Goal: Task Accomplishment & Management: Manage account settings

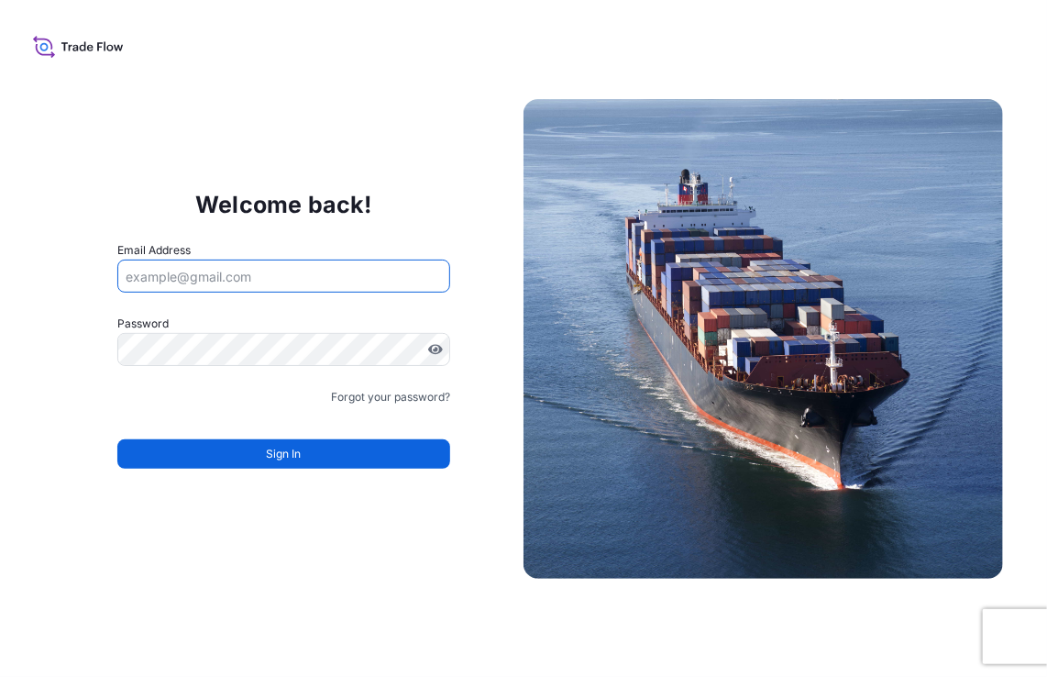
click at [350, 263] on input "Email Address" at bounding box center [284, 275] width 334 height 33
type input "deniz.serter@willistowerswatson.com"
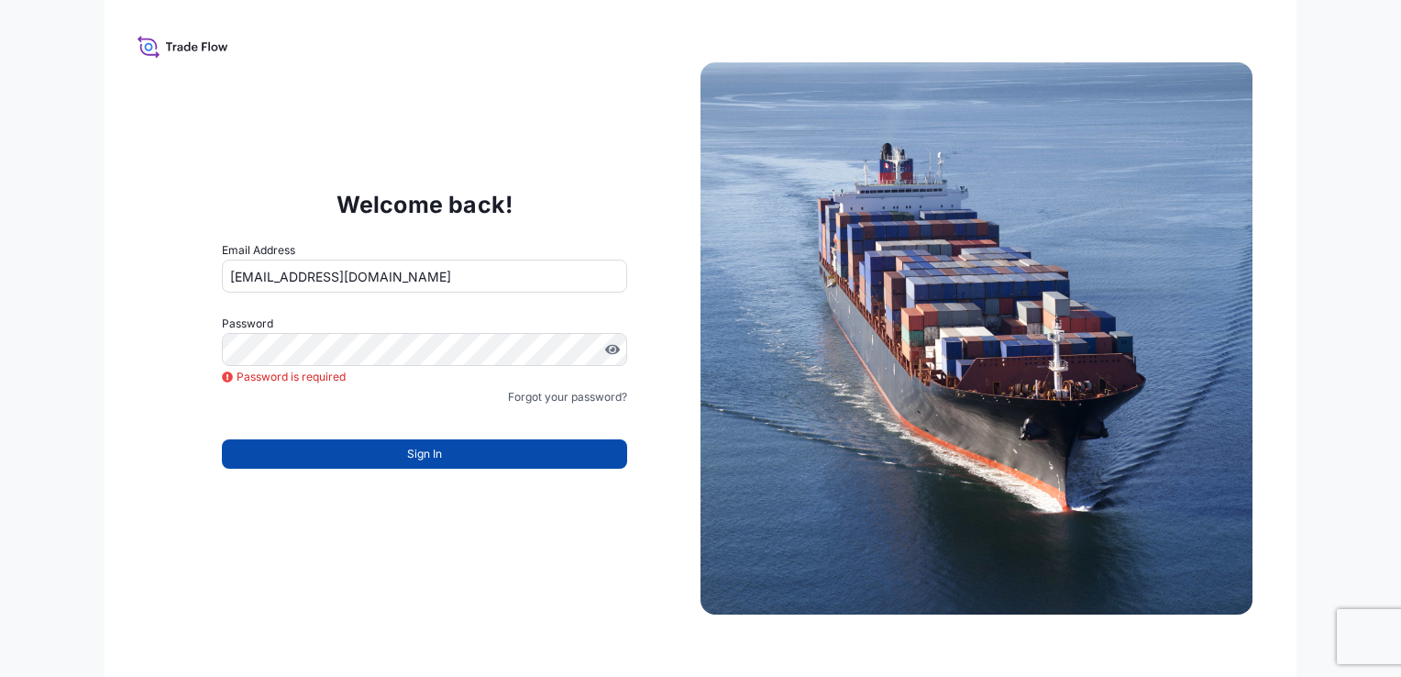
click at [407, 448] on span "Sign In" at bounding box center [424, 454] width 35 height 18
click at [407, 452] on span "Sign In" at bounding box center [424, 454] width 35 height 18
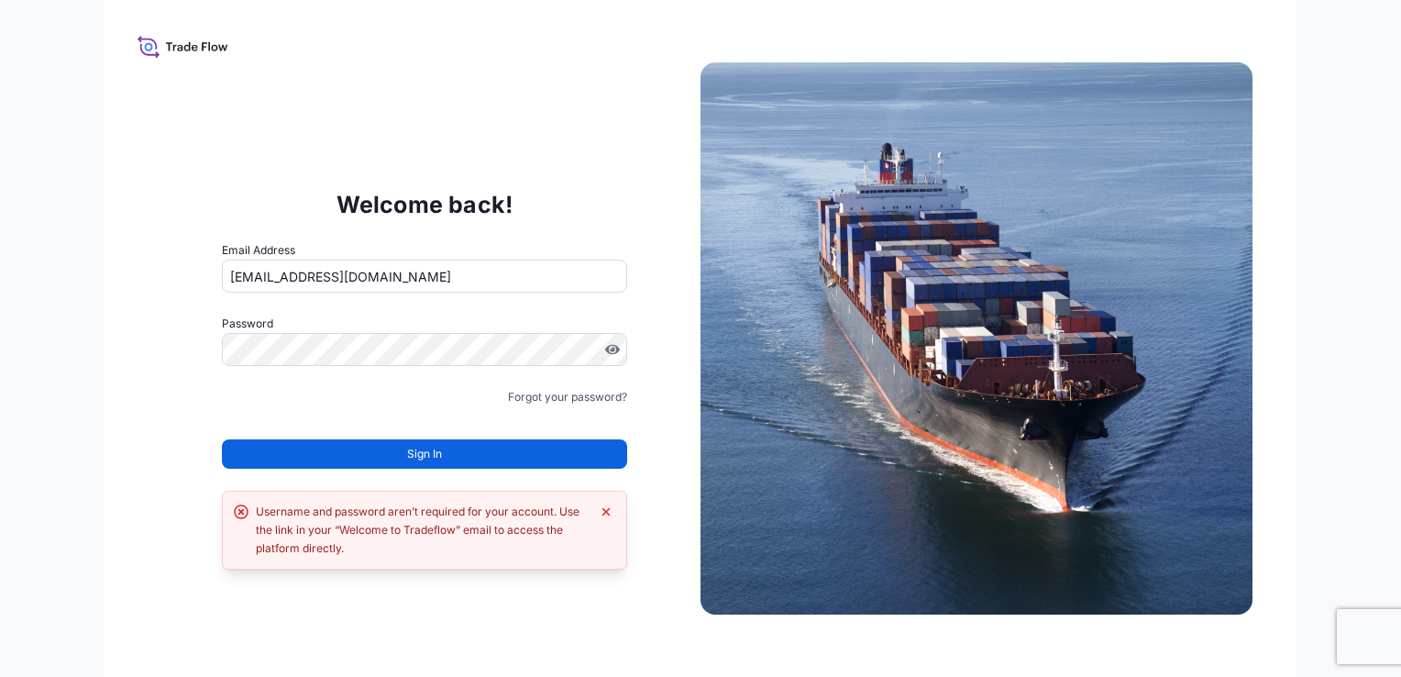
click at [403, 542] on div "Username and password aren’t required for your account. Use the link in your “W…" at bounding box center [423, 529] width 334 height 55
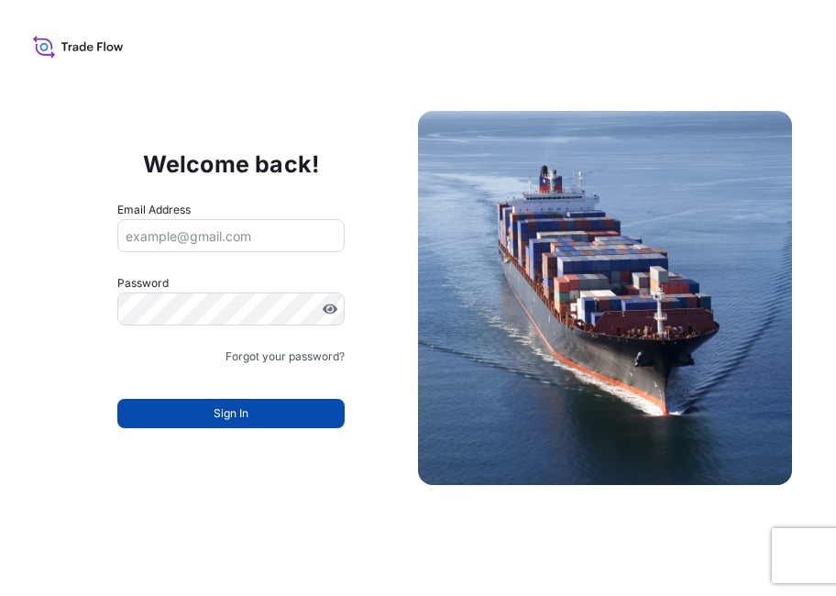
click at [297, 405] on button "Sign In" at bounding box center [230, 413] width 227 height 29
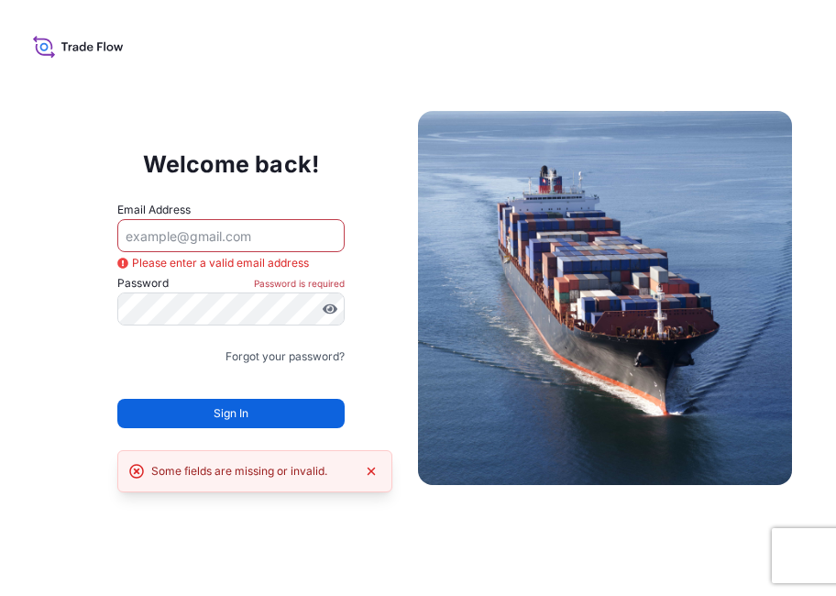
click at [95, 44] on icon at bounding box center [78, 46] width 91 height 27
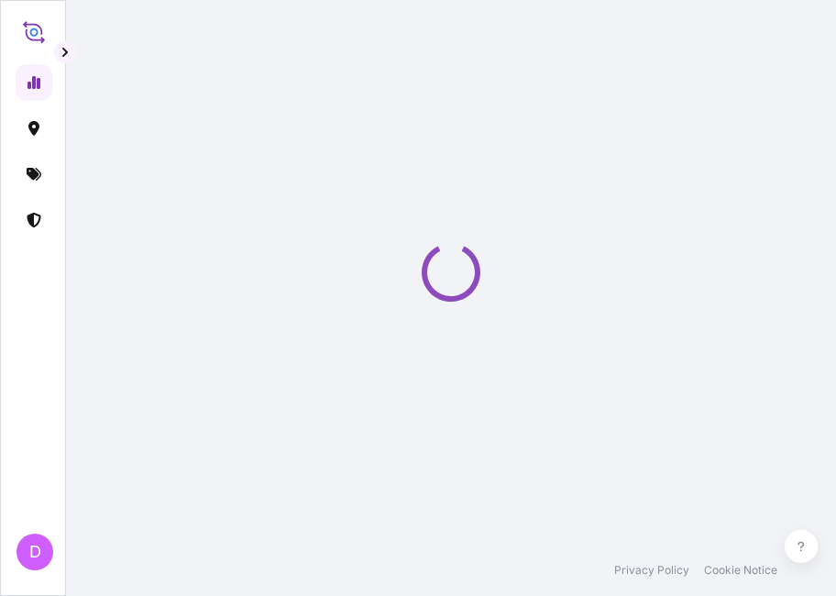
select select "2025"
